Goal: Check status: Check status

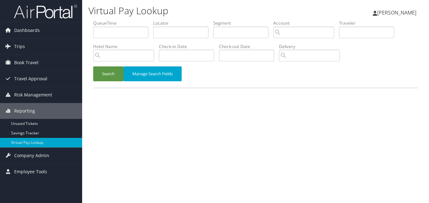
click at [163, 26] on label "Locator" at bounding box center [183, 23] width 60 height 6
click at [158, 33] on input "text" at bounding box center [180, 33] width 55 height 12
paste input "FAVTZZ"
type input "FAVTZZ"
click at [93, 66] on button "Search" at bounding box center [108, 73] width 30 height 15
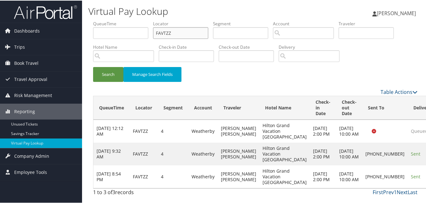
scroll to position [13, 0]
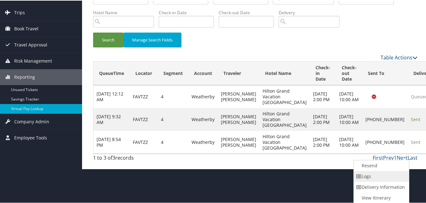
click at [386, 176] on link "Logs" at bounding box center [381, 175] width 54 height 11
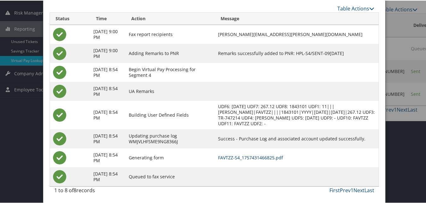
scroll to position [83, 0]
click at [268, 157] on link "FAVTZZ-S4_1757431466825.pdf" at bounding box center [250, 156] width 65 height 6
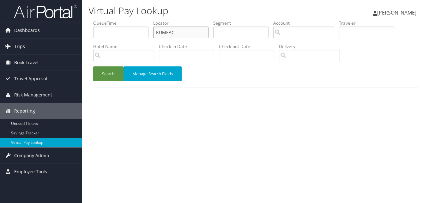
paste input "EKLCHW"
drag, startPoint x: 0, startPoint y: 0, endPoint x: 116, endPoint y: 49, distance: 125.9
click at [111, 20] on ul "QueueTime Locator KUMEAC Segment Account Traveler Hotel Name Check-in Date Chec…" at bounding box center [255, 20] width 325 height 0
type input "EKLCHW"
click at [93, 66] on button "Search" at bounding box center [108, 73] width 30 height 15
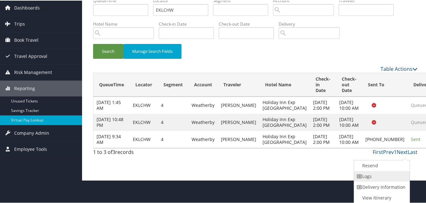
click at [384, 175] on link "Logs" at bounding box center [381, 175] width 54 height 11
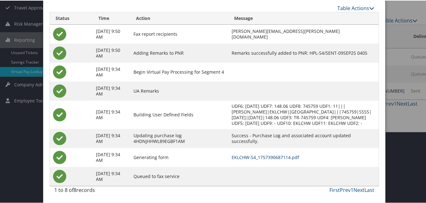
scroll to position [77, 0]
click at [277, 154] on link "EKLCHW-S4_1757390687114.pdf" at bounding box center [266, 156] width 68 height 6
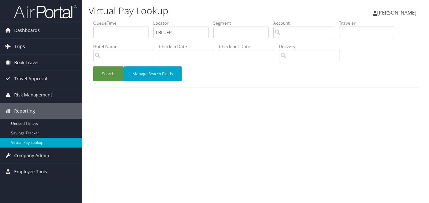
click at [143, 20] on ul "QueueTime Locator LBLUEP Segment Account Traveler Hotel Name Check-in Date Chec…" at bounding box center [255, 20] width 325 height 0
type input "LBLUEP"
click at [93, 66] on button "Search" at bounding box center [108, 73] width 30 height 15
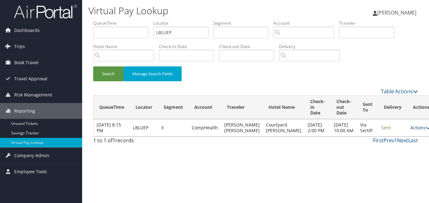
click at [410, 130] on link "Actions" at bounding box center [420, 127] width 20 height 6
click at [393, 151] on link "Logs" at bounding box center [391, 150] width 40 height 11
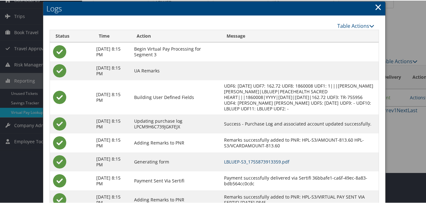
scroll to position [60, 0]
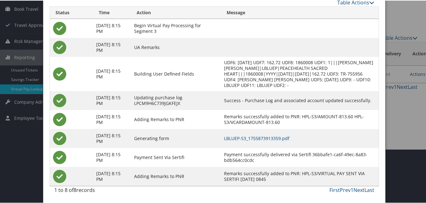
click at [276, 144] on td "LBLUEP-S3_1755873913359.pdf" at bounding box center [300, 137] width 158 height 19
click at [279, 138] on link "LBLUEP-S3_1755873913359.pdf" at bounding box center [256, 137] width 65 height 6
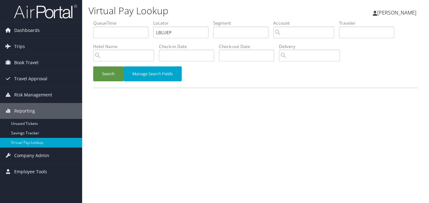
click at [113, 20] on ul "QueueTime Locator LBLUEP Segment Account Traveler Hotel Name Check-in Date Chec…" at bounding box center [255, 20] width 325 height 0
type input "FAVTZZ"
click at [99, 79] on button "Search" at bounding box center [108, 73] width 30 height 15
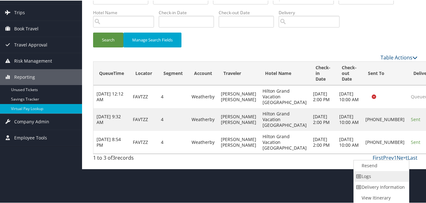
click at [367, 179] on link "Logs" at bounding box center [381, 175] width 54 height 11
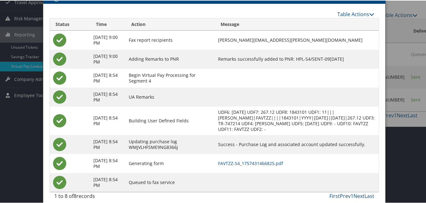
scroll to position [83, 0]
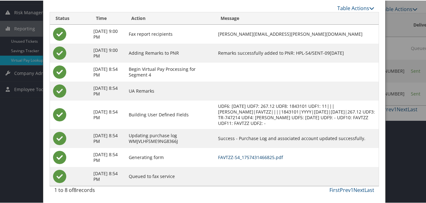
click at [251, 156] on link "FAVTZZ-S4_1757431466825.pdf" at bounding box center [250, 156] width 65 height 6
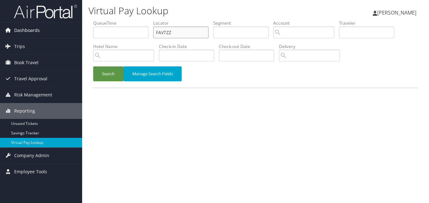
paste input "LBLUEP"
drag, startPoint x: 0, startPoint y: 0, endPoint x: 59, endPoint y: 33, distance: 67.7
click at [59, 33] on div "Dashboards AirPortal 360™ (Manager) My Travel Dashboard Trips Airtinerary® Look…" at bounding box center [214, 101] width 429 height 203
type input "LBLUEP"
click at [108, 74] on button "Search" at bounding box center [108, 73] width 30 height 15
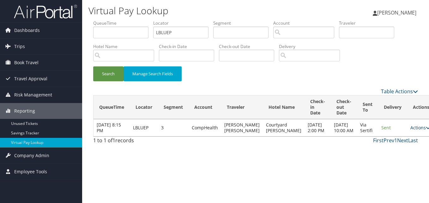
click at [410, 130] on link "Actions" at bounding box center [420, 127] width 20 height 6
click at [386, 147] on link "Logs" at bounding box center [391, 150] width 40 height 11
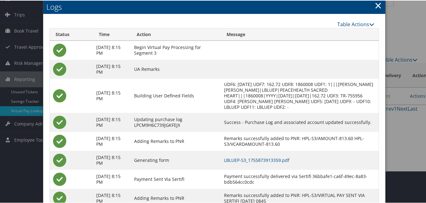
scroll to position [60, 0]
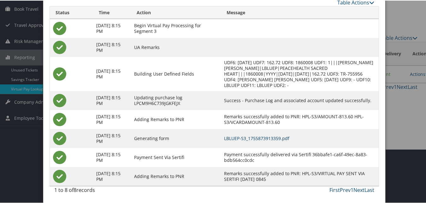
click at [280, 138] on link "LBLUEP-S3_1755873913359.pdf" at bounding box center [256, 137] width 65 height 6
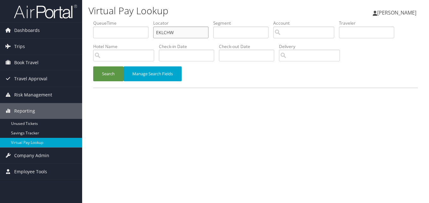
drag, startPoint x: 176, startPoint y: 32, endPoint x: 110, endPoint y: 33, distance: 66.6
click at [110, 20] on ul "QueueTime Locator EKLCHW Segment Account Traveler Hotel Name Check-in Date Chec…" at bounding box center [255, 20] width 325 height 0
paste input "GFFXRU"
type input "GFFXRU"
click at [109, 76] on button "Search" at bounding box center [108, 73] width 30 height 15
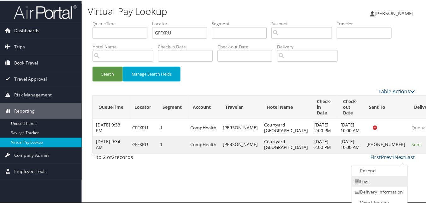
scroll to position [6, 0]
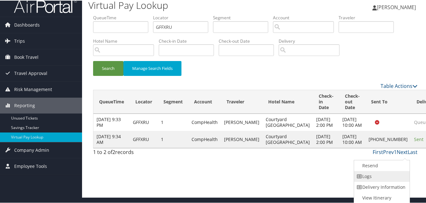
click at [380, 171] on link "Logs" at bounding box center [381, 175] width 54 height 11
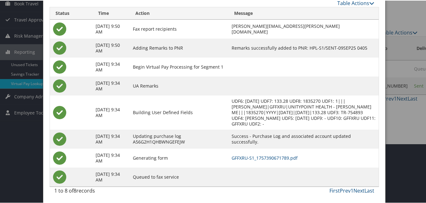
scroll to position [60, 0]
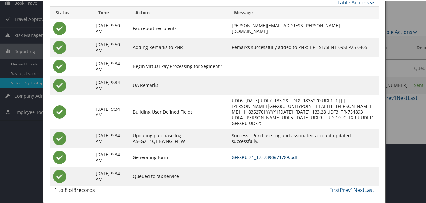
drag, startPoint x: 272, startPoint y: 161, endPoint x: 275, endPoint y: 157, distance: 4.8
click at [272, 161] on td "GFFXRU-S1_1757390671789.pdf" at bounding box center [304, 156] width 150 height 19
click at [275, 156] on link "GFFXRU-S1_1757390671789.pdf" at bounding box center [265, 156] width 66 height 6
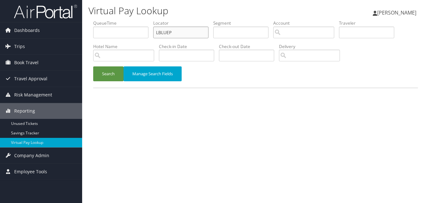
drag, startPoint x: 183, startPoint y: 30, endPoint x: 110, endPoint y: 33, distance: 73.3
click at [110, 20] on ul "QueueTime Locator LBLUEP Segment Account Traveler Hotel Name Check-in Date Chec…" at bounding box center [255, 20] width 325 height 0
paste input "GJANYC"
type input "GJANYC"
click at [108, 74] on button "Search" at bounding box center [108, 73] width 30 height 15
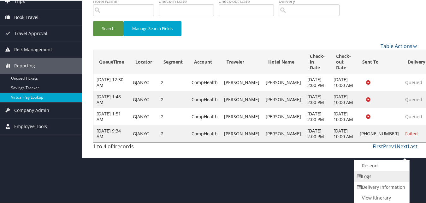
click at [385, 180] on link "Logs" at bounding box center [381, 175] width 54 height 11
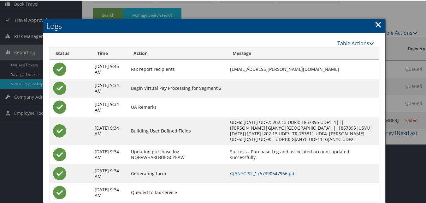
scroll to position [81, 0]
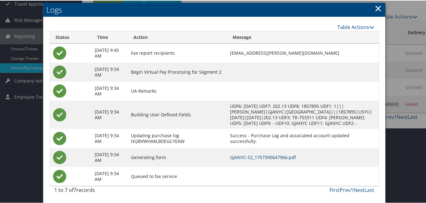
click at [263, 154] on link "GJANYC-S2_1757390647966.pdf" at bounding box center [263, 156] width 66 height 6
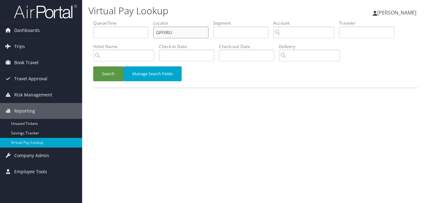
paste input "SAKATE"
drag, startPoint x: 0, startPoint y: 0, endPoint x: 123, endPoint y: 37, distance: 128.2
click at [123, 20] on ul "QueueTime Locator SAKATE Segment Account Traveler Hotel Name Check-in Date Chec…" at bounding box center [255, 20] width 325 height 0
type input "SAKATE"
click at [105, 76] on button "Search" at bounding box center [108, 73] width 30 height 15
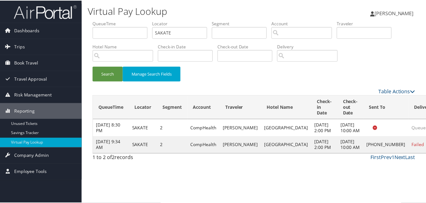
scroll to position [6, 0]
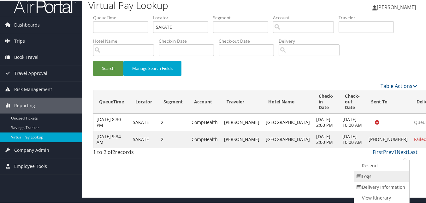
click at [381, 173] on link "Logs" at bounding box center [381, 175] width 54 height 11
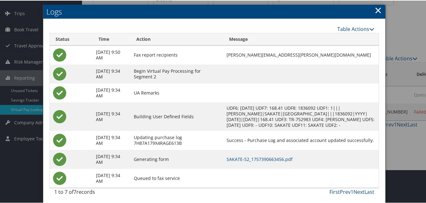
scroll to position [41, 0]
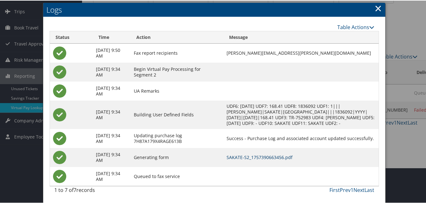
click at [266, 158] on link "SAKATE-S2_1757390663456.pdf" at bounding box center [260, 156] width 66 height 6
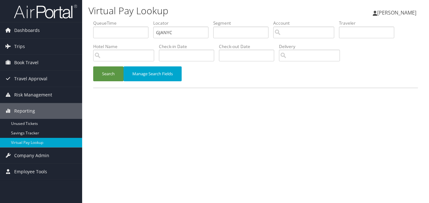
click at [125, 20] on ul "QueueTime Locator GJANYC Segment Account Traveler Hotel Name Check-in Date Chec…" at bounding box center [255, 20] width 325 height 0
type input "HBVTLH"
click at [93, 66] on button "Search" at bounding box center [108, 73] width 30 height 15
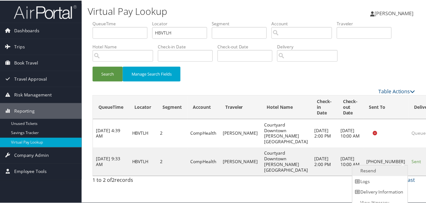
scroll to position [6, 0]
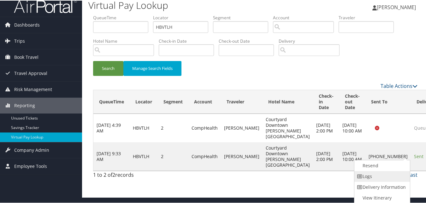
click at [386, 178] on link "Logs" at bounding box center [382, 175] width 54 height 11
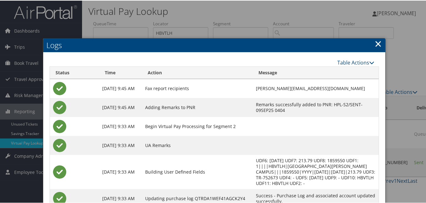
click at [290, 53] on div "Table Actions Loading... Status Time Action Message [DATE] 9:45 AM Fax report r…" at bounding box center [214, 157] width 342 height 211
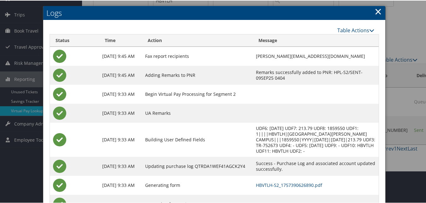
scroll to position [60, 0]
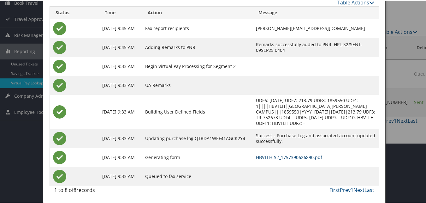
click at [279, 158] on link "HBVTLH-S2_1757390626890.pdf" at bounding box center [289, 156] width 66 height 6
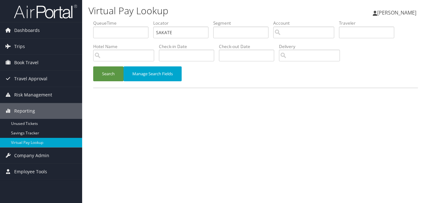
click at [109, 20] on ul "QueueTime Locator SAKATE Segment Account Traveler Hotel Name Check-in Date Chec…" at bounding box center [255, 20] width 325 height 0
click at [93, 66] on button "Search" at bounding box center [108, 73] width 30 height 15
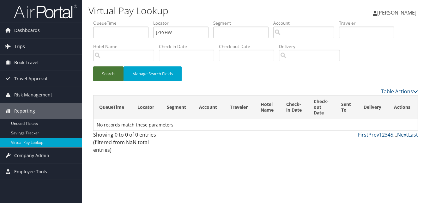
type input "JZFYHW"
click at [93, 66] on button "Search" at bounding box center [108, 73] width 30 height 15
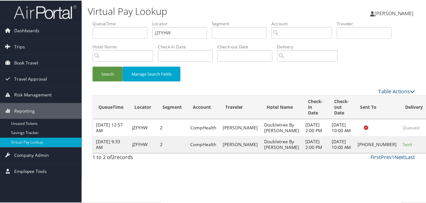
scroll to position [0, 0]
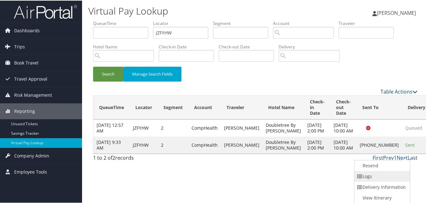
click at [392, 174] on link "Logs" at bounding box center [382, 175] width 54 height 11
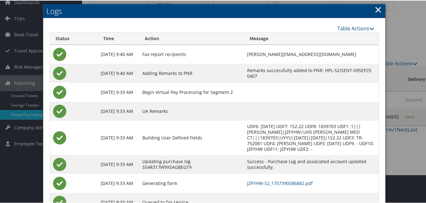
scroll to position [49, 0]
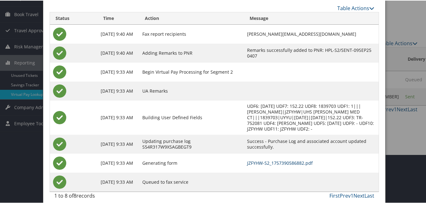
click at [274, 159] on link "JZFYHW-S2_1757390586882.pdf" at bounding box center [280, 162] width 66 height 6
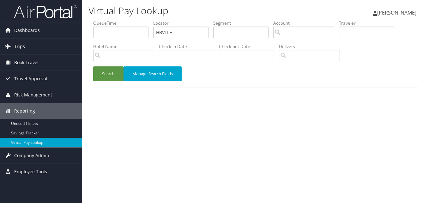
click at [112, 72] on button "Search" at bounding box center [108, 73] width 30 height 15
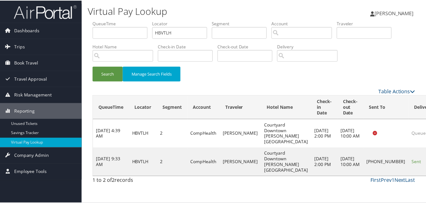
scroll to position [6, 0]
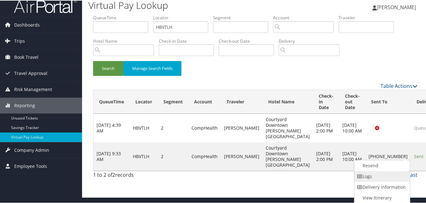
click at [373, 173] on link "Logs" at bounding box center [382, 175] width 54 height 11
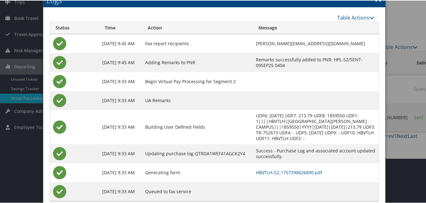
scroll to position [60, 0]
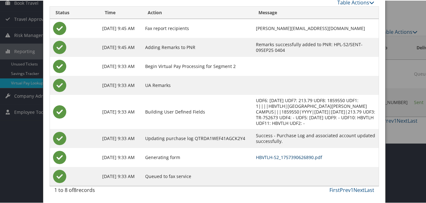
click at [281, 156] on link "HBVTLH-S2_1757390626890.pdf" at bounding box center [289, 156] width 66 height 6
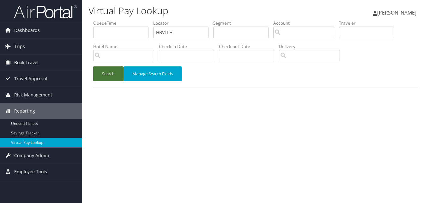
click at [111, 78] on button "Search" at bounding box center [108, 73] width 30 height 15
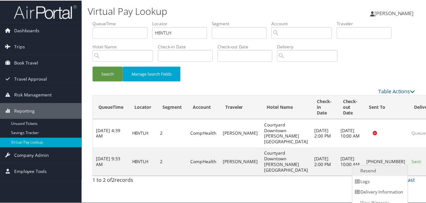
scroll to position [6, 0]
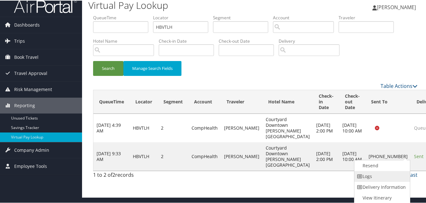
click at [397, 174] on link "Logs" at bounding box center [382, 175] width 54 height 11
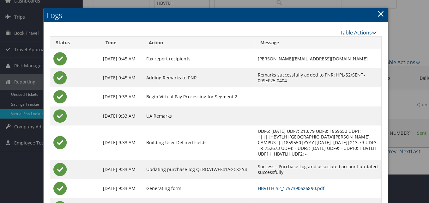
scroll to position [0, 0]
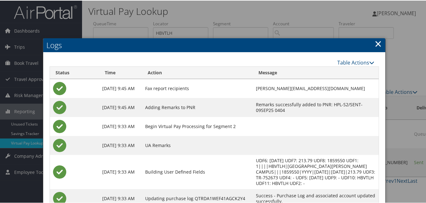
click at [381, 37] on div at bounding box center [214, 101] width 429 height 203
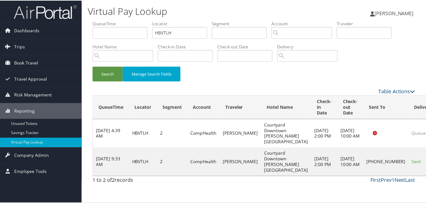
scroll to position [6, 0]
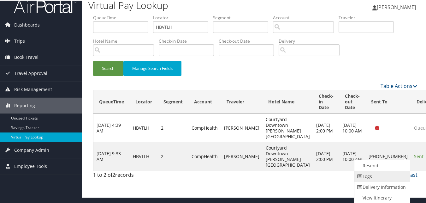
click at [377, 173] on link "Logs" at bounding box center [382, 175] width 54 height 11
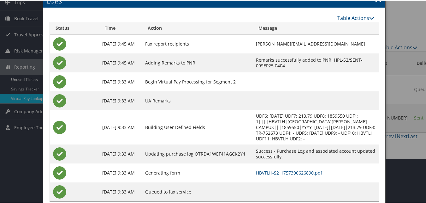
scroll to position [60, 0]
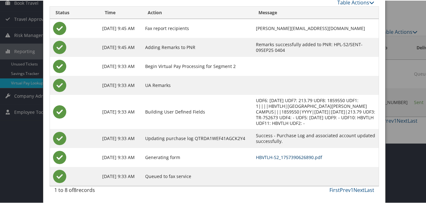
click at [272, 158] on link "HBVTLH-S2_1757390626890.pdf" at bounding box center [289, 156] width 66 height 6
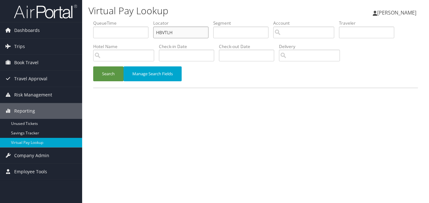
drag, startPoint x: 179, startPoint y: 30, endPoint x: 111, endPoint y: 34, distance: 68.3
click at [111, 20] on ul "QueueTime Locator HBVTLH Segment Account Traveler Hotel Name Check-in Date Chec…" at bounding box center [255, 20] width 325 height 0
paste input "MJDBKN"
type input "MJDBKN"
click at [104, 76] on button "Search" at bounding box center [108, 73] width 30 height 15
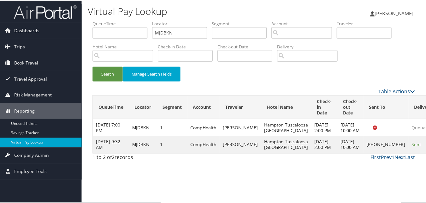
scroll to position [0, 0]
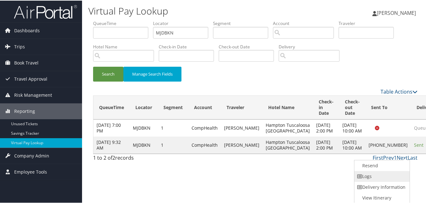
click at [380, 176] on link "Logs" at bounding box center [382, 175] width 54 height 11
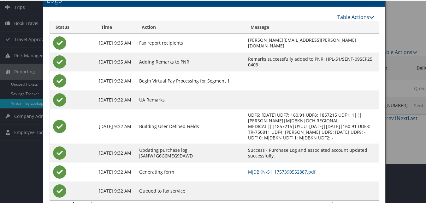
scroll to position [54, 0]
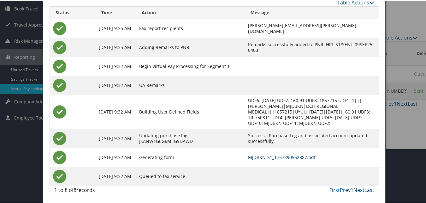
click at [284, 157] on link "MJDBKN-S1_1757390552887.pdf" at bounding box center [282, 156] width 68 height 6
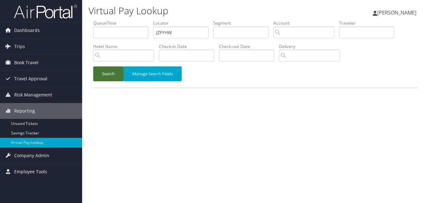
click at [104, 79] on button "Search" at bounding box center [108, 73] width 30 height 15
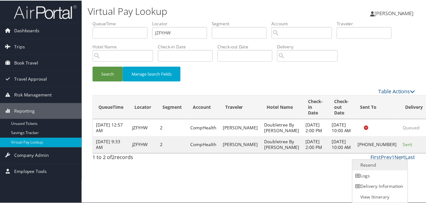
scroll to position [0, 0]
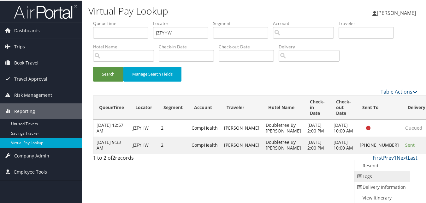
click at [389, 176] on link "Logs" at bounding box center [382, 175] width 54 height 11
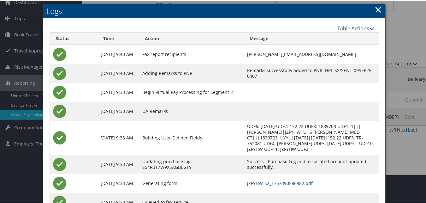
scroll to position [49, 0]
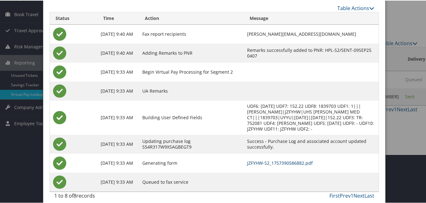
click at [267, 159] on link "JZFYHW-S2_1757390586882.pdf" at bounding box center [280, 162] width 66 height 6
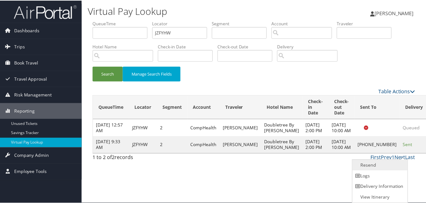
scroll to position [0, 0]
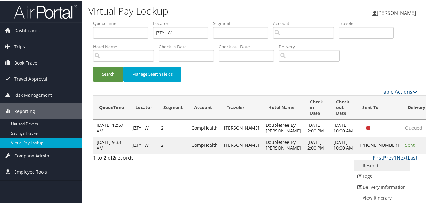
click at [377, 163] on link "Resend" at bounding box center [382, 164] width 54 height 11
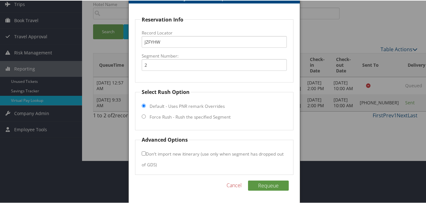
click at [228, 115] on label "Force Rush - Rush the specified Segment" at bounding box center [190, 116] width 81 height 6
click at [146, 115] on input "Force Rush - Rush the specified Segment" at bounding box center [144, 116] width 4 height 4
radio input "true"
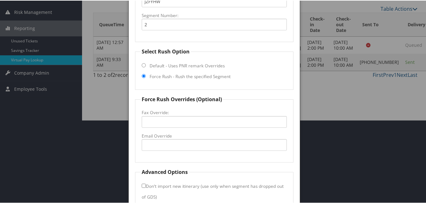
scroll to position [115, 0]
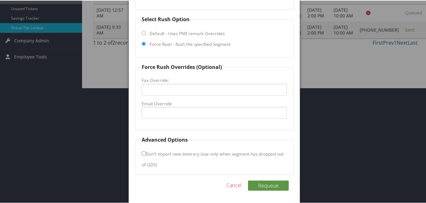
click at [165, 101] on label "Email Override" at bounding box center [214, 103] width 145 height 6
click at [165, 106] on input "Email Override" at bounding box center [214, 112] width 145 height 12
type input "d"
click at [232, 186] on link "Cancel" at bounding box center [234, 185] width 15 height 8
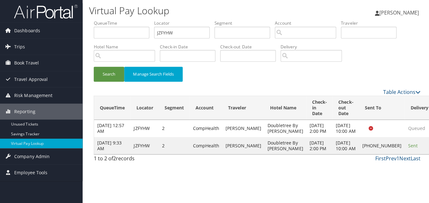
scroll to position [0, 0]
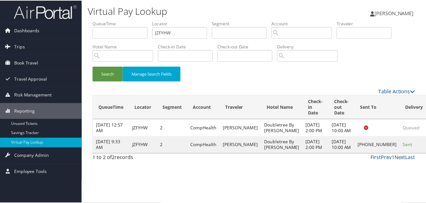
scroll to position [0, 0]
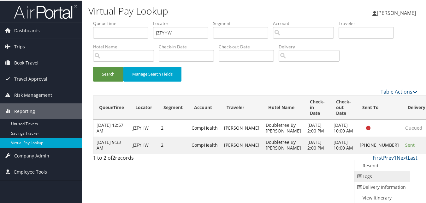
click at [385, 172] on link "Logs" at bounding box center [382, 175] width 54 height 11
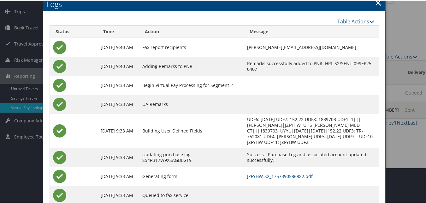
scroll to position [49, 0]
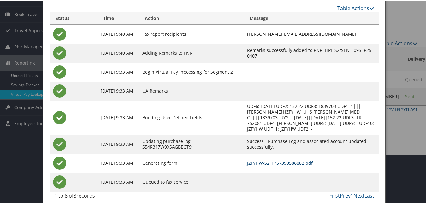
click at [267, 159] on link "JZFYHW-S2_1757390586882.pdf" at bounding box center [280, 162] width 66 height 6
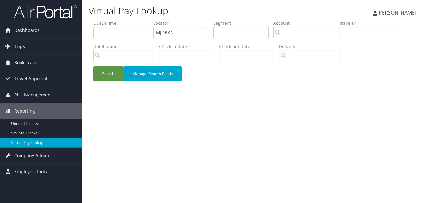
click at [112, 70] on button "Search" at bounding box center [108, 73] width 30 height 15
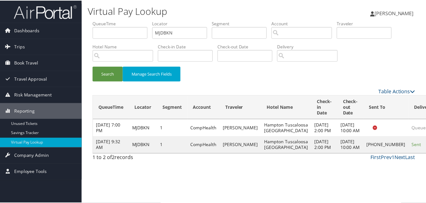
scroll to position [0, 0]
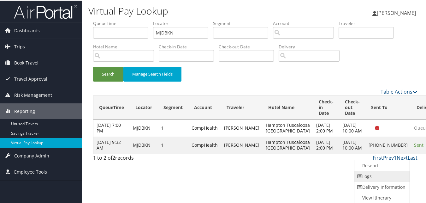
click at [376, 174] on link "Logs" at bounding box center [382, 175] width 54 height 11
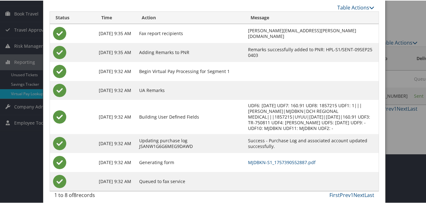
scroll to position [54, 0]
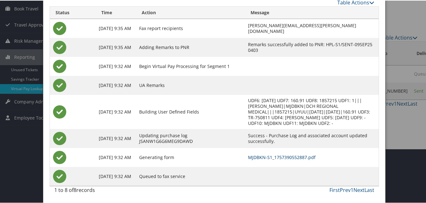
drag, startPoint x: 259, startPoint y: 162, endPoint x: 260, endPoint y: 154, distance: 7.9
click at [259, 162] on td "MJDBKN-S1_1757390552887.pdf" at bounding box center [312, 156] width 134 height 19
click at [260, 154] on link "MJDBKN-S1_1757390552887.pdf" at bounding box center [282, 156] width 68 height 6
